Goal: Task Accomplishment & Management: Use online tool/utility

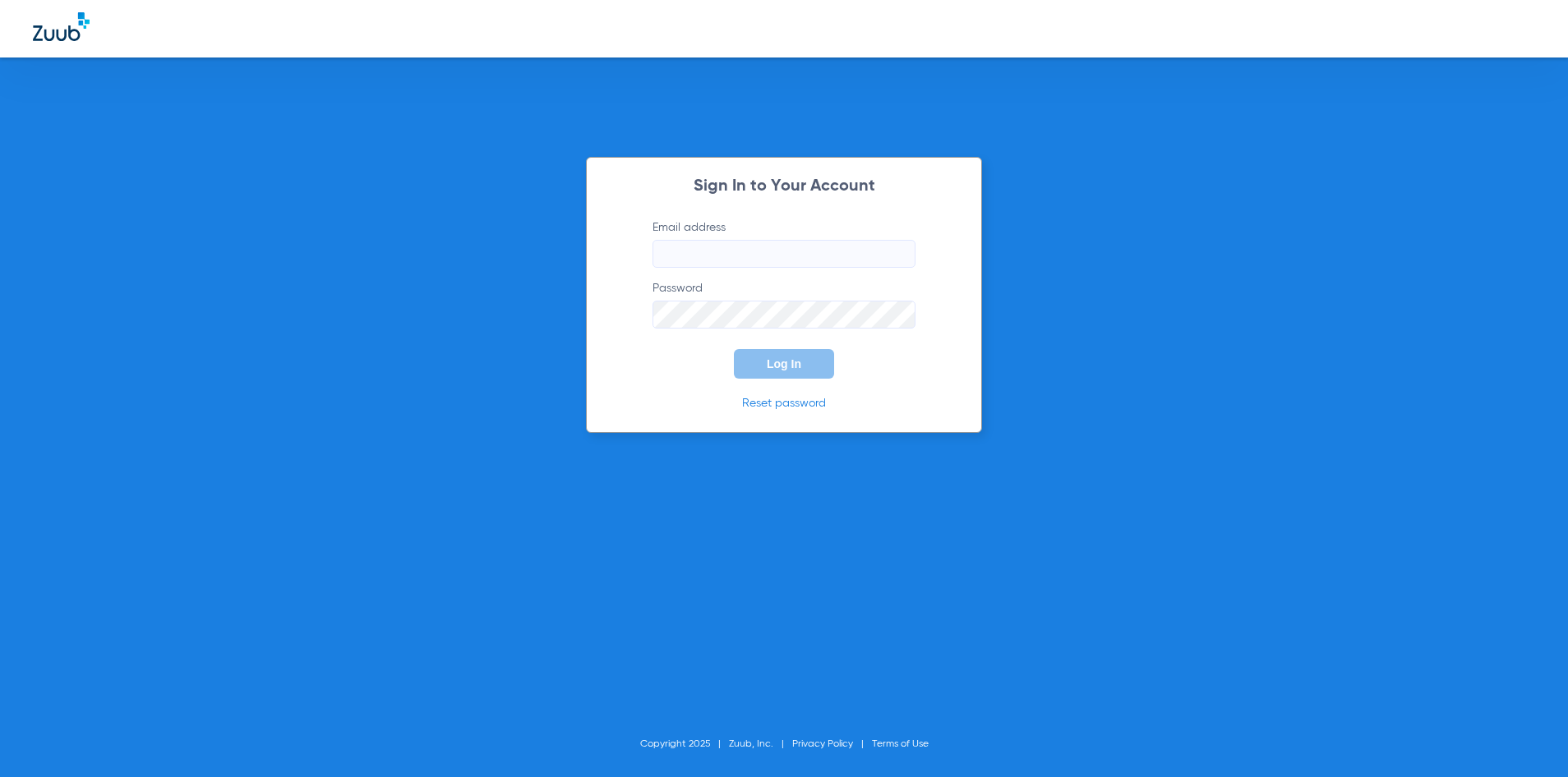
type input "[EMAIL_ADDRESS][DOMAIN_NAME]"
click at [778, 373] on button "Log In" at bounding box center [784, 364] width 100 height 30
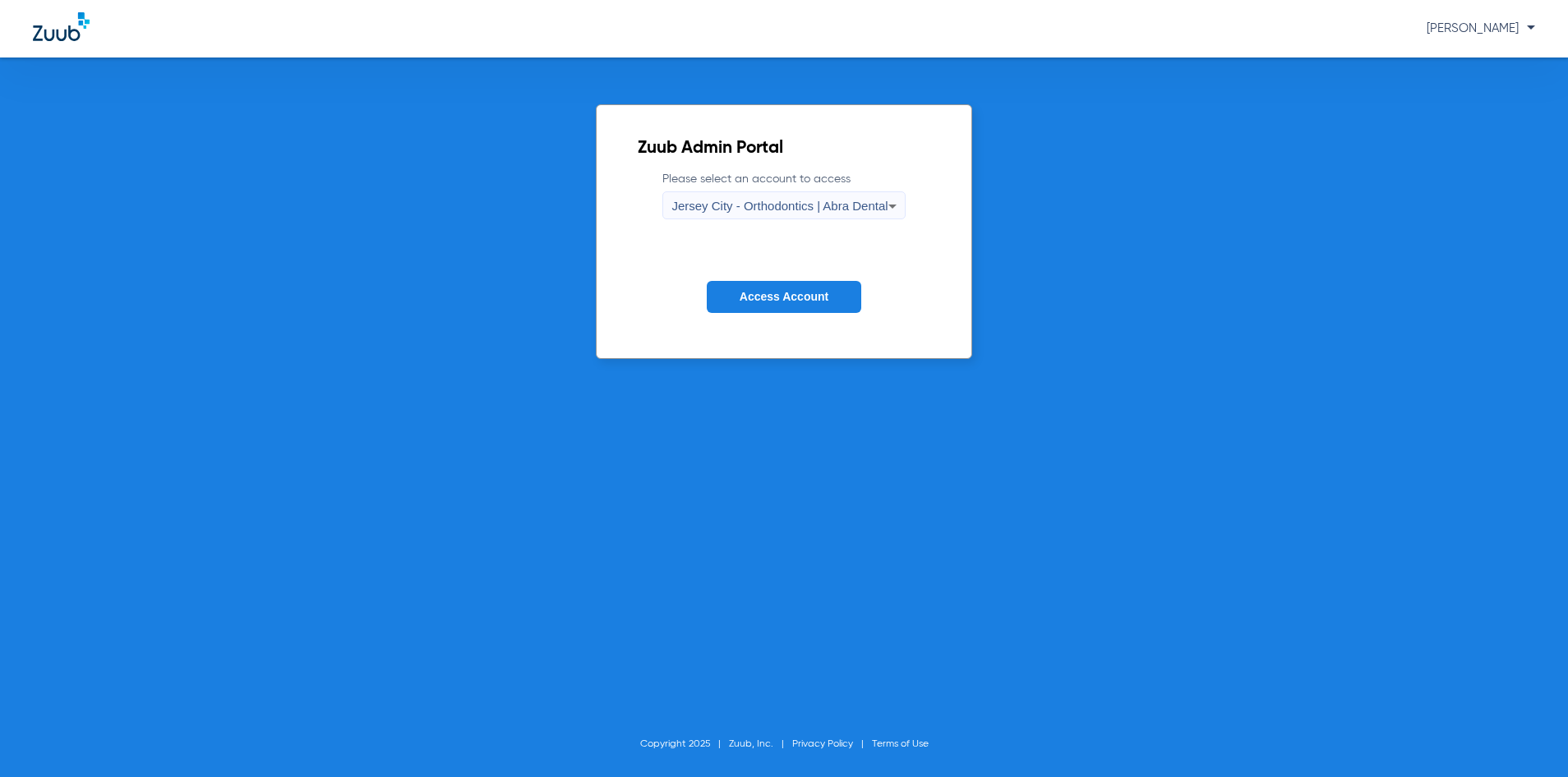
click at [807, 217] on div "Jersey City - Orthodontics | Abra Dental" at bounding box center [780, 206] width 216 height 28
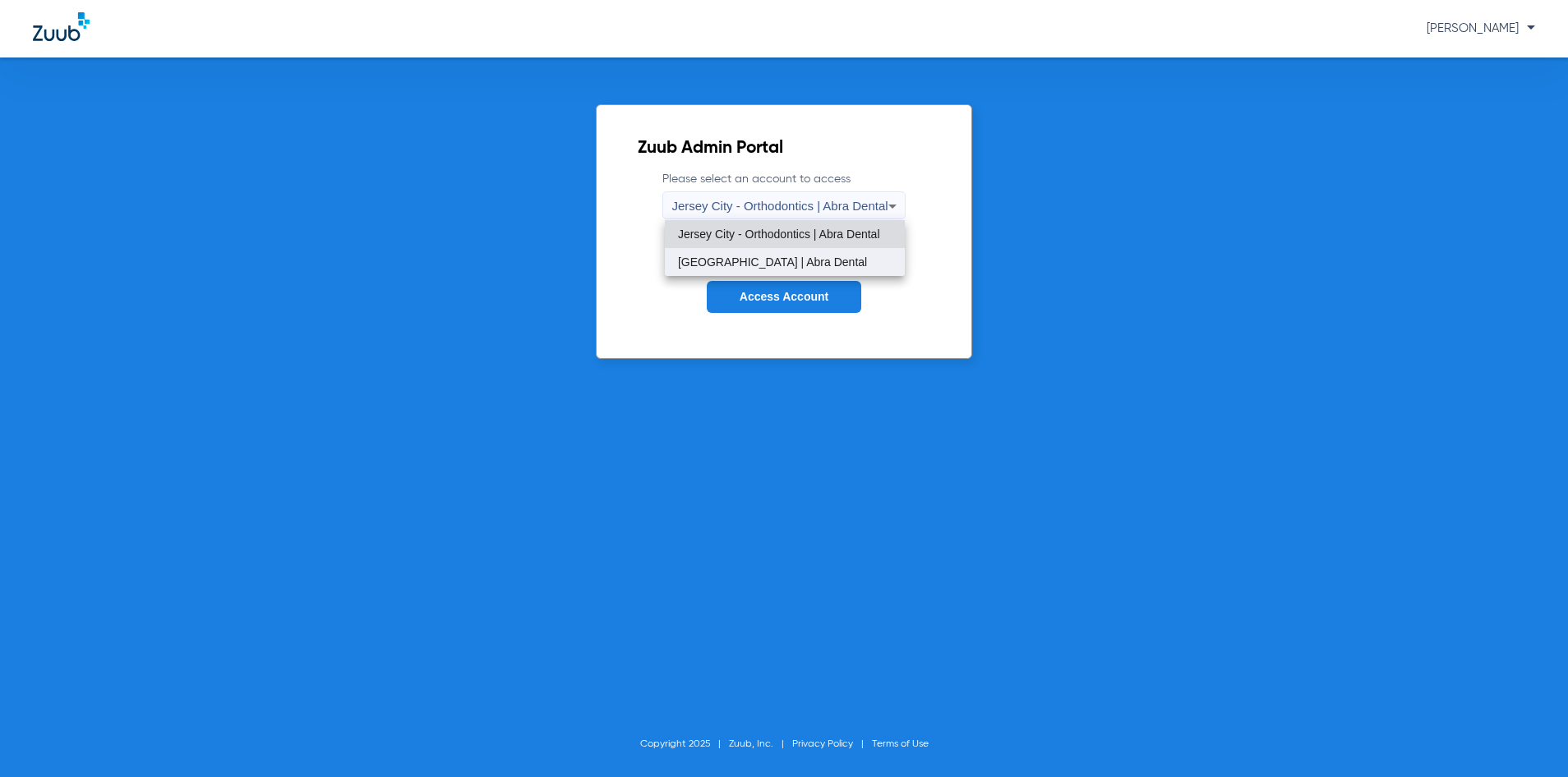
click at [803, 259] on span "[GEOGRAPHIC_DATA] | Abra Dental" at bounding box center [772, 262] width 189 height 11
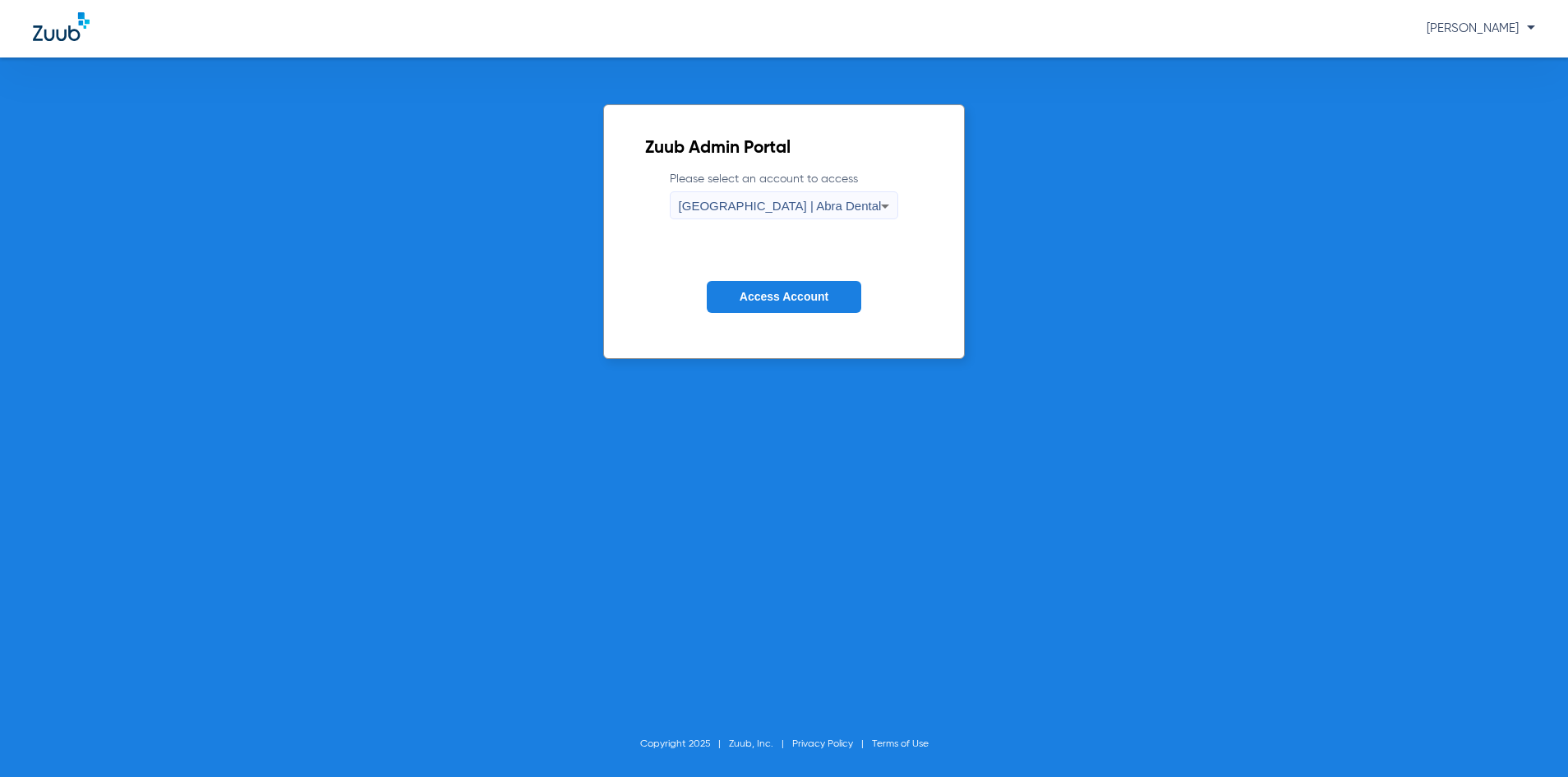
click at [799, 297] on span "Access Account" at bounding box center [784, 297] width 89 height 13
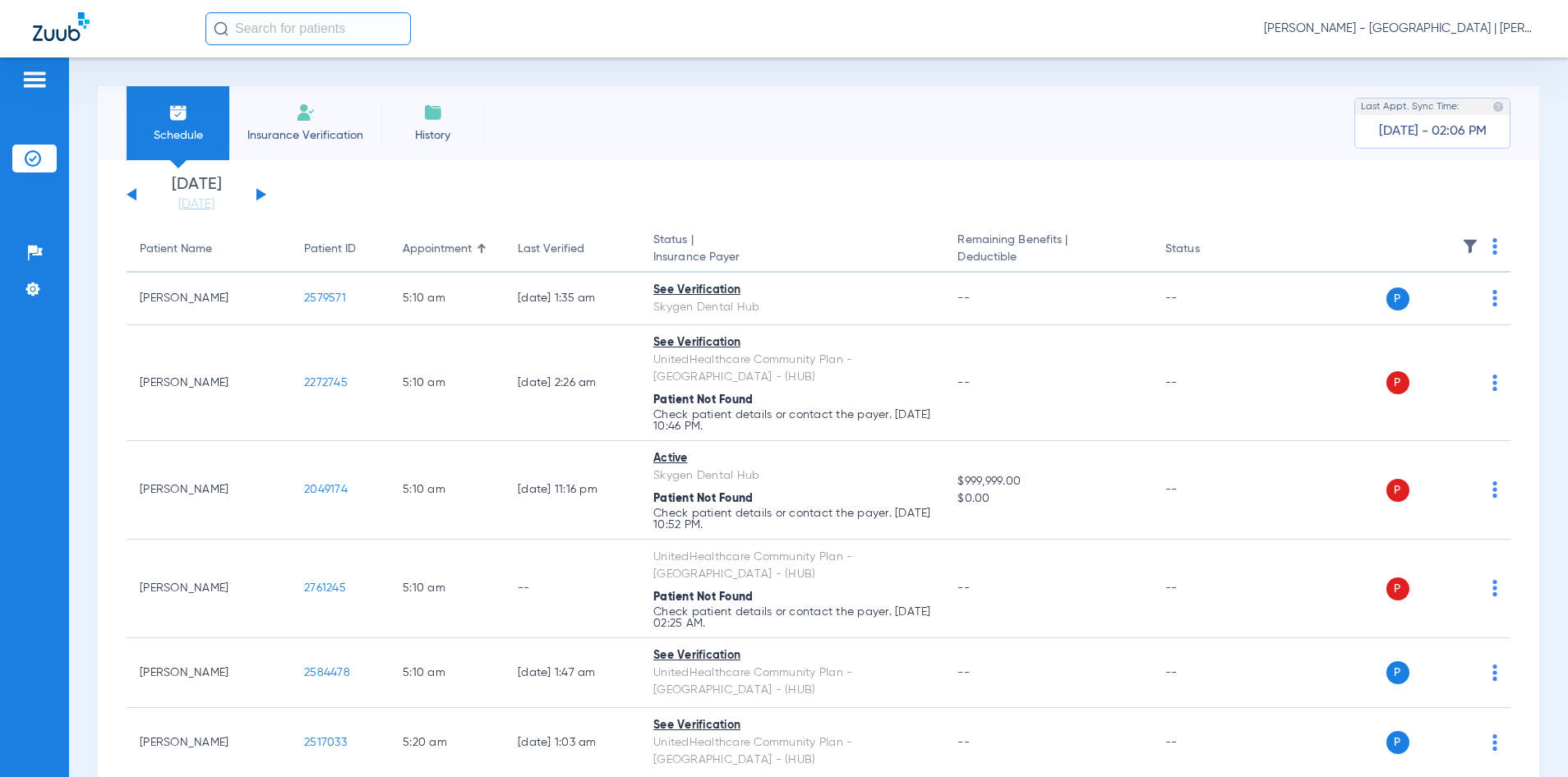
click at [327, 25] on input "text" at bounding box center [308, 28] width 205 height 33
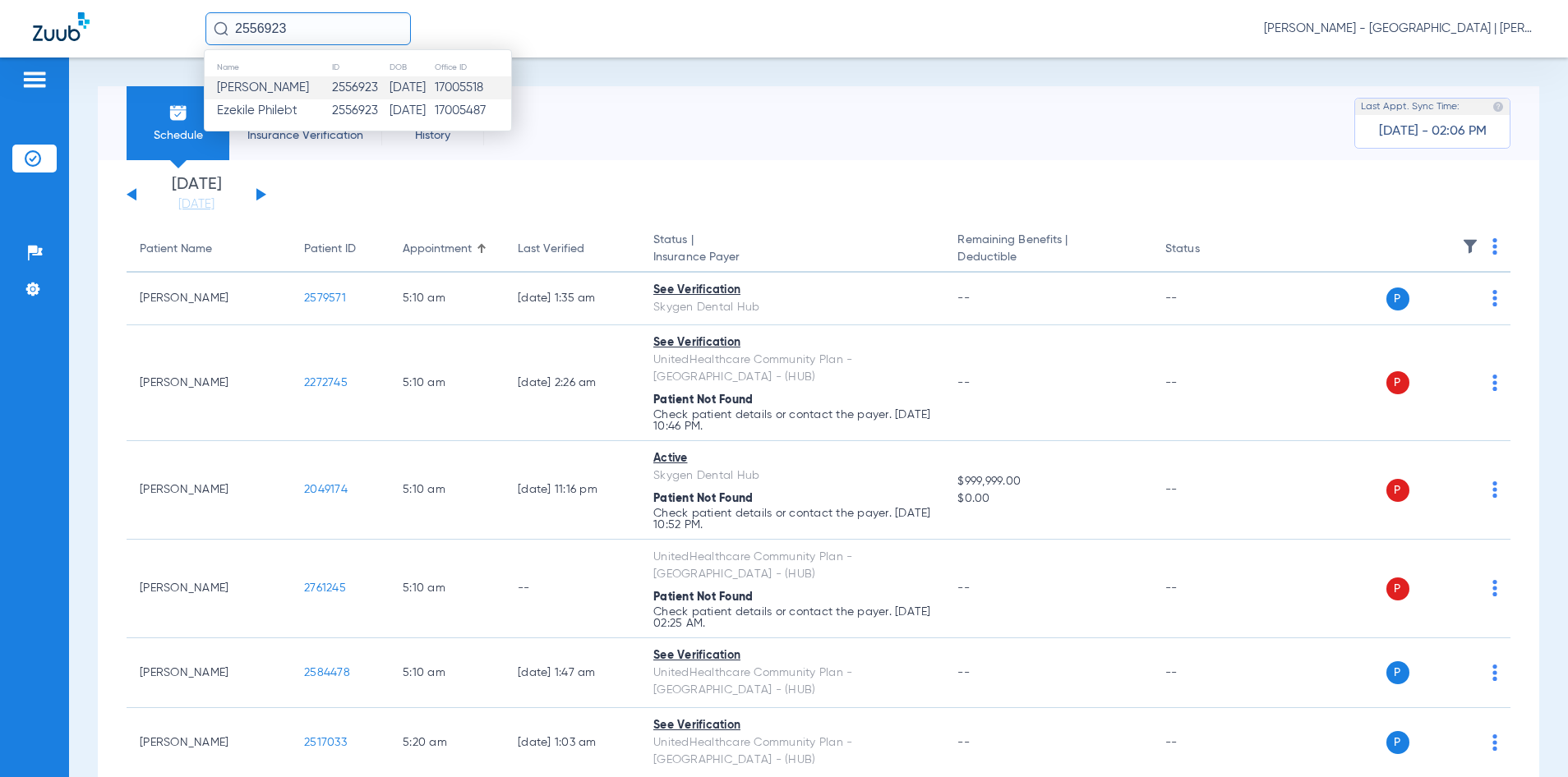
type input "2556923"
click at [347, 87] on td "2556923" at bounding box center [360, 88] width 58 height 23
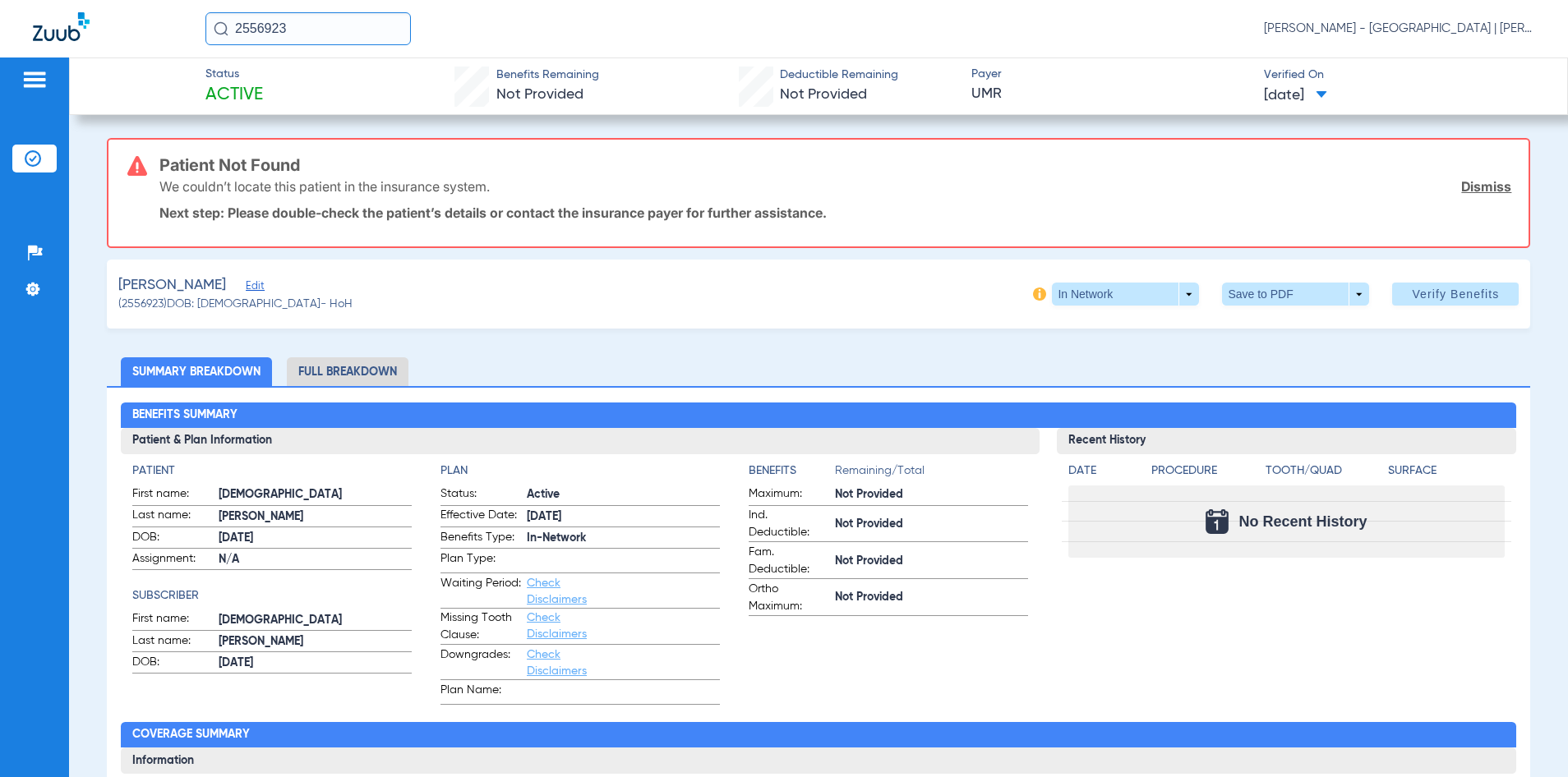
click at [245, 285] on span "Edit" at bounding box center [253, 287] width 15 height 16
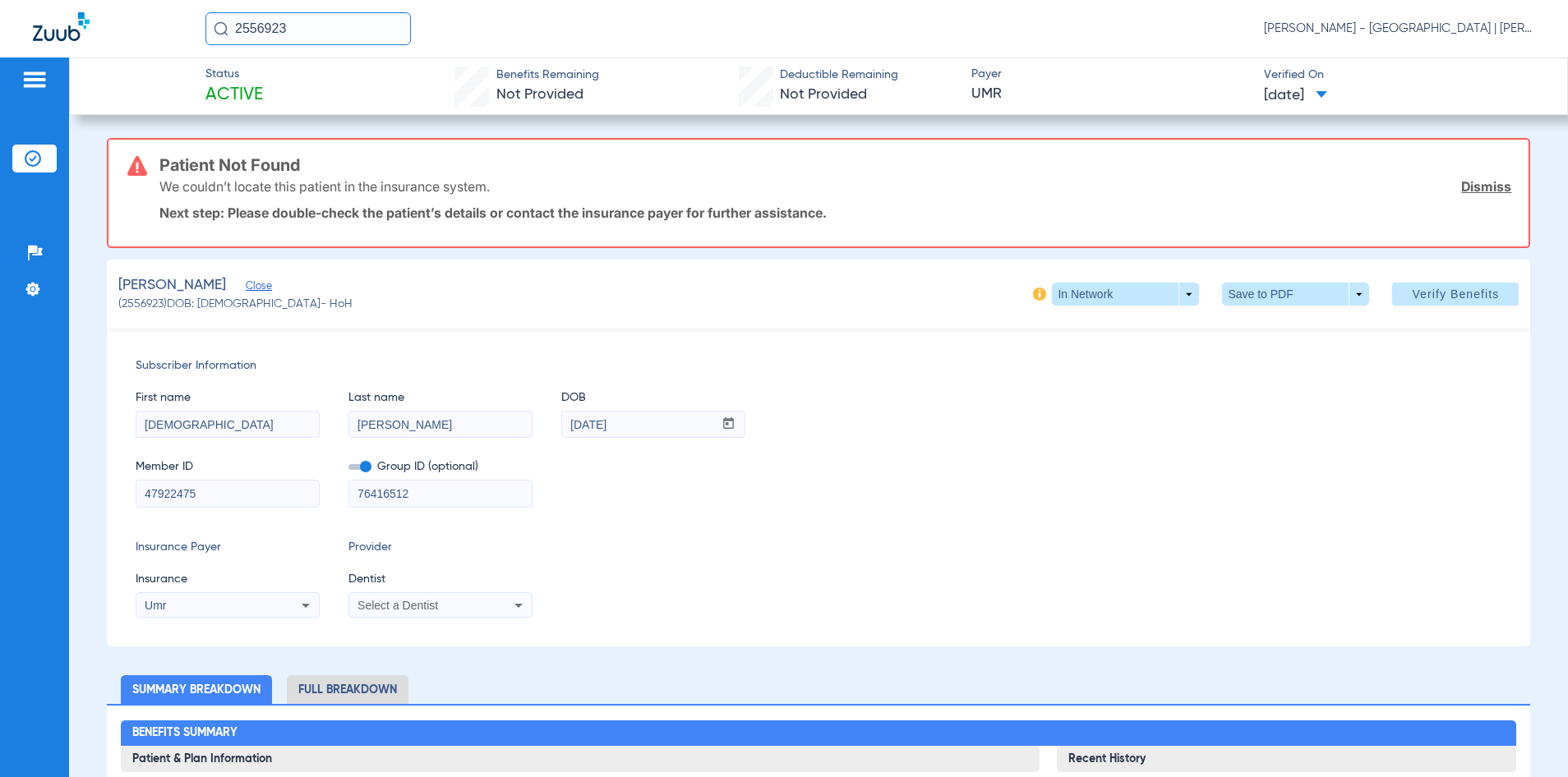
click at [212, 494] on input "47922475" at bounding box center [228, 493] width 183 height 26
